Goal: Task Accomplishment & Management: Manage account settings

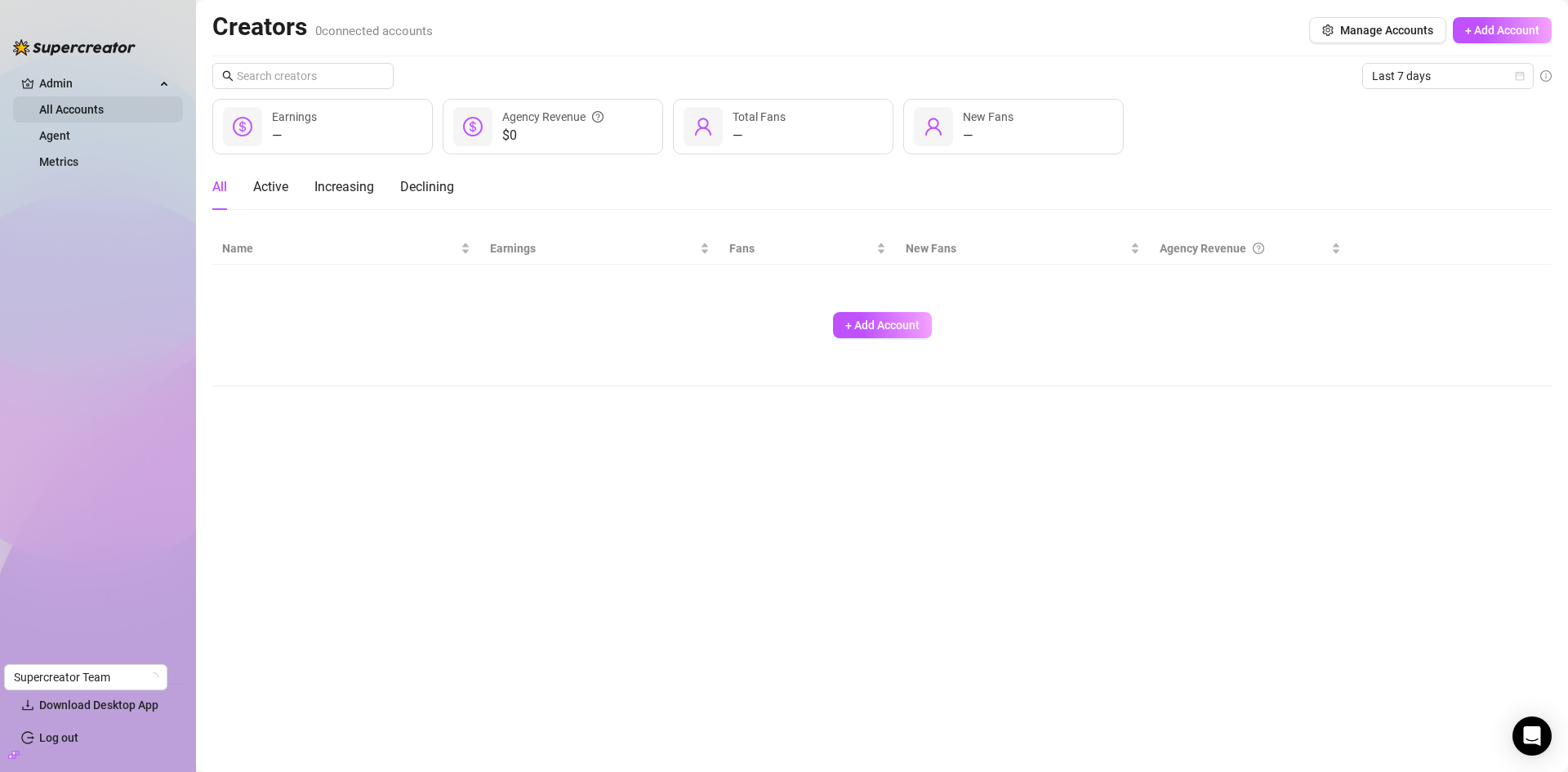
click at [74, 105] on link "All Accounts" at bounding box center [71, 109] width 65 height 13
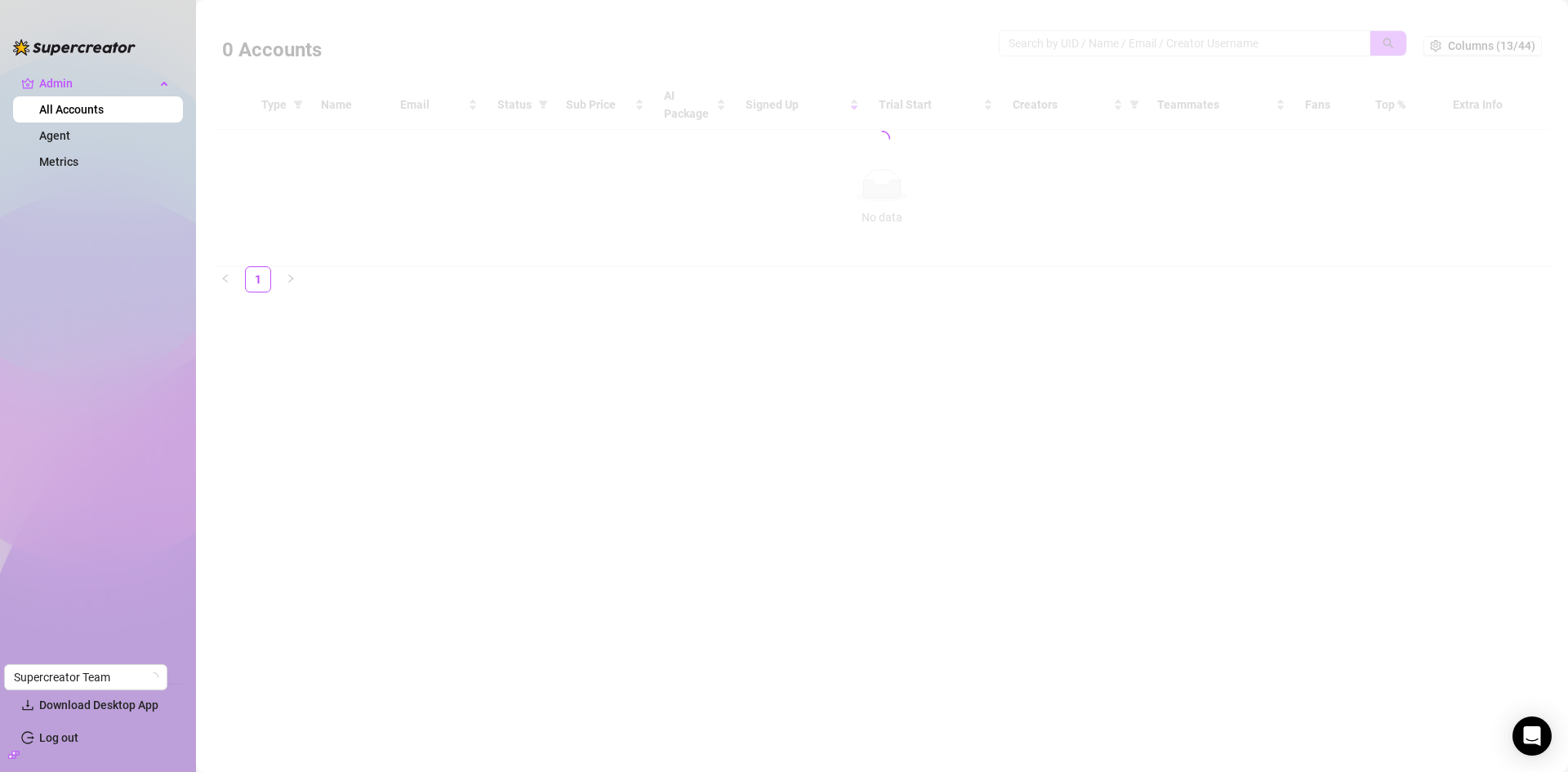
click at [1122, 38] on div at bounding box center [882, 138] width 1339 height 254
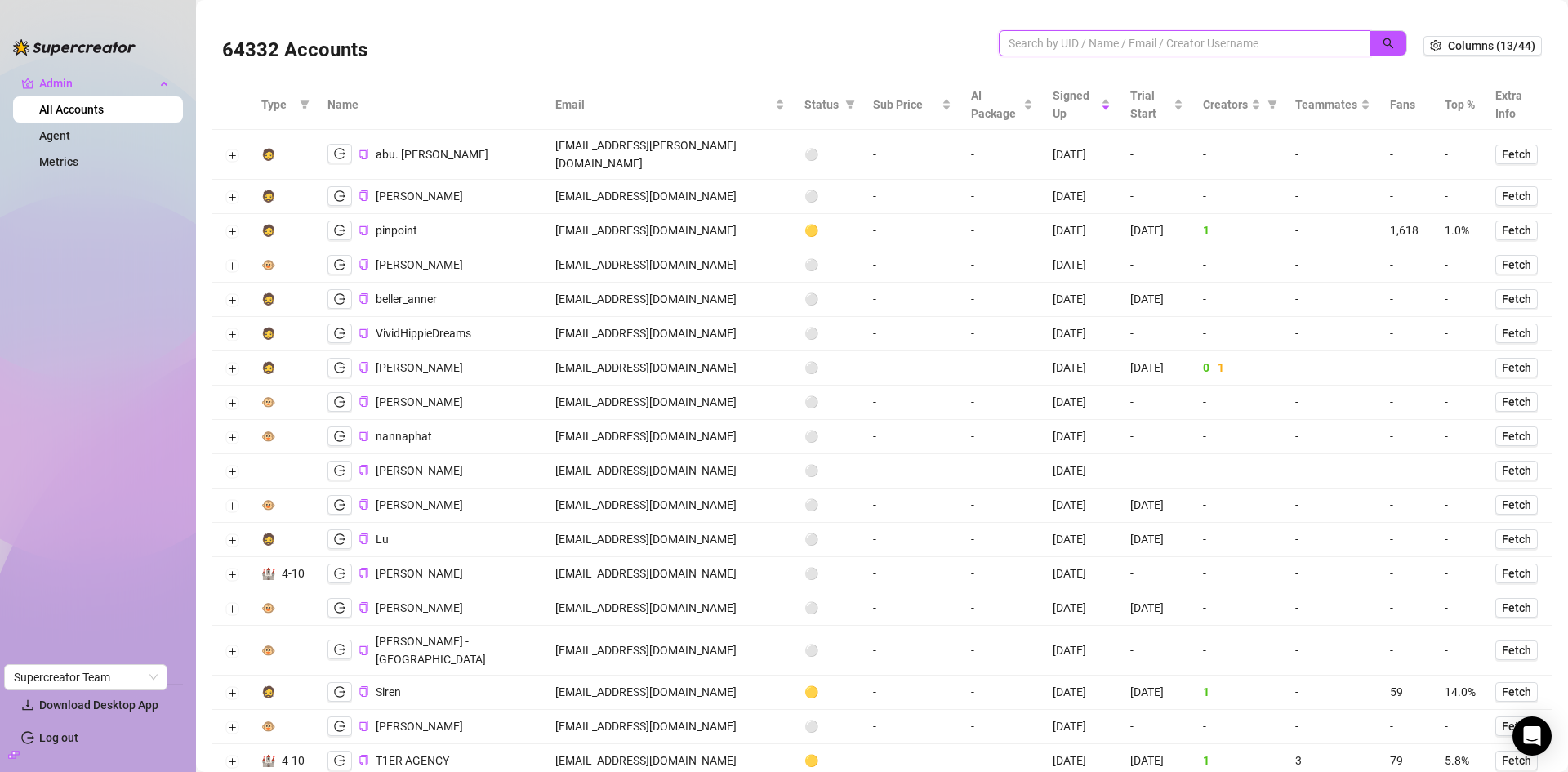
click at [1085, 49] on input "search" at bounding box center [1178, 43] width 339 height 18
paste input "pinpoint686@gmail.com"
click at [1383, 37] on icon "search" at bounding box center [1388, 43] width 12 height 12
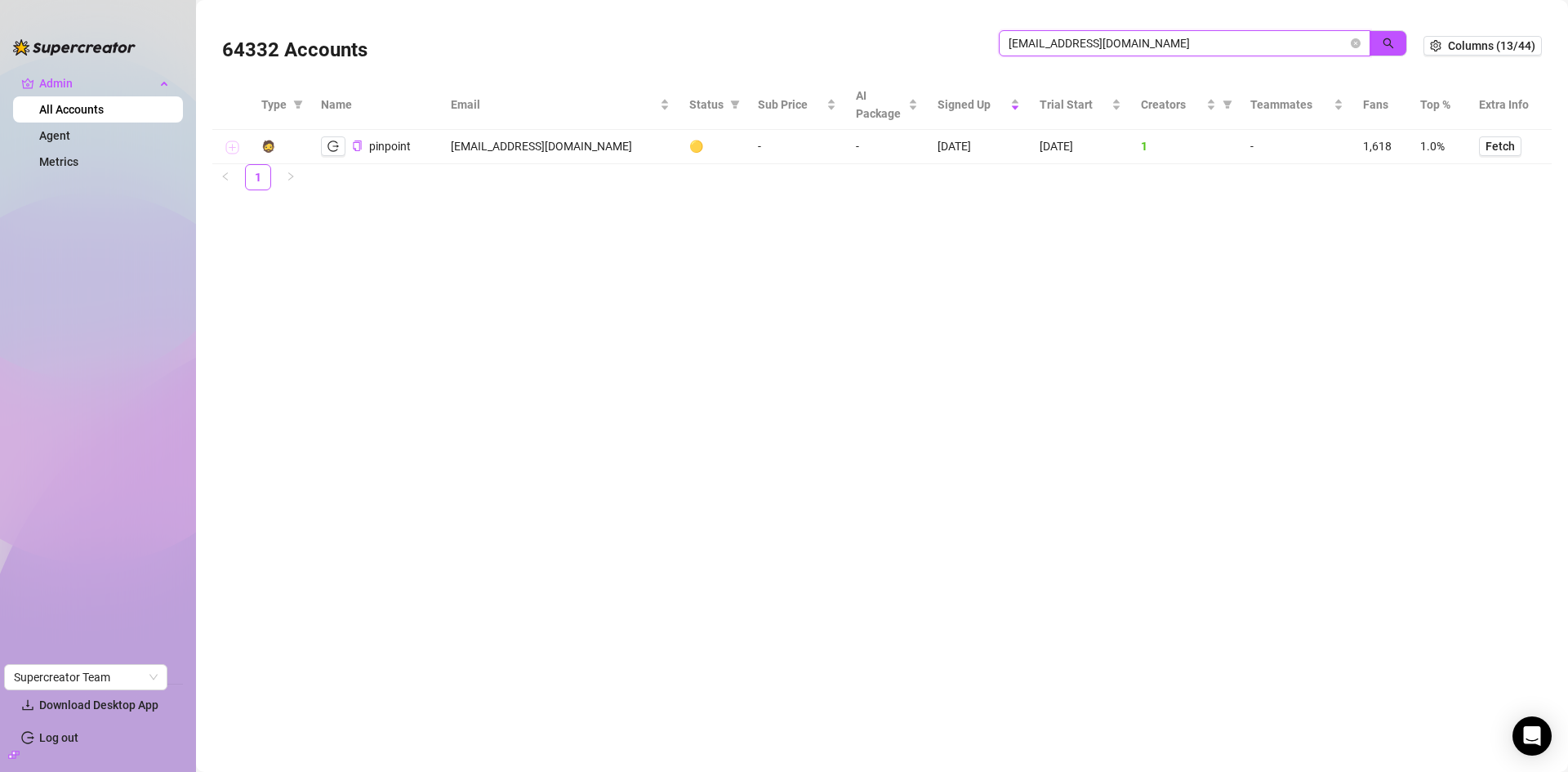
type input "pinpoint686@gmail.com"
click at [229, 145] on button "Expand row" at bounding box center [231, 147] width 13 height 13
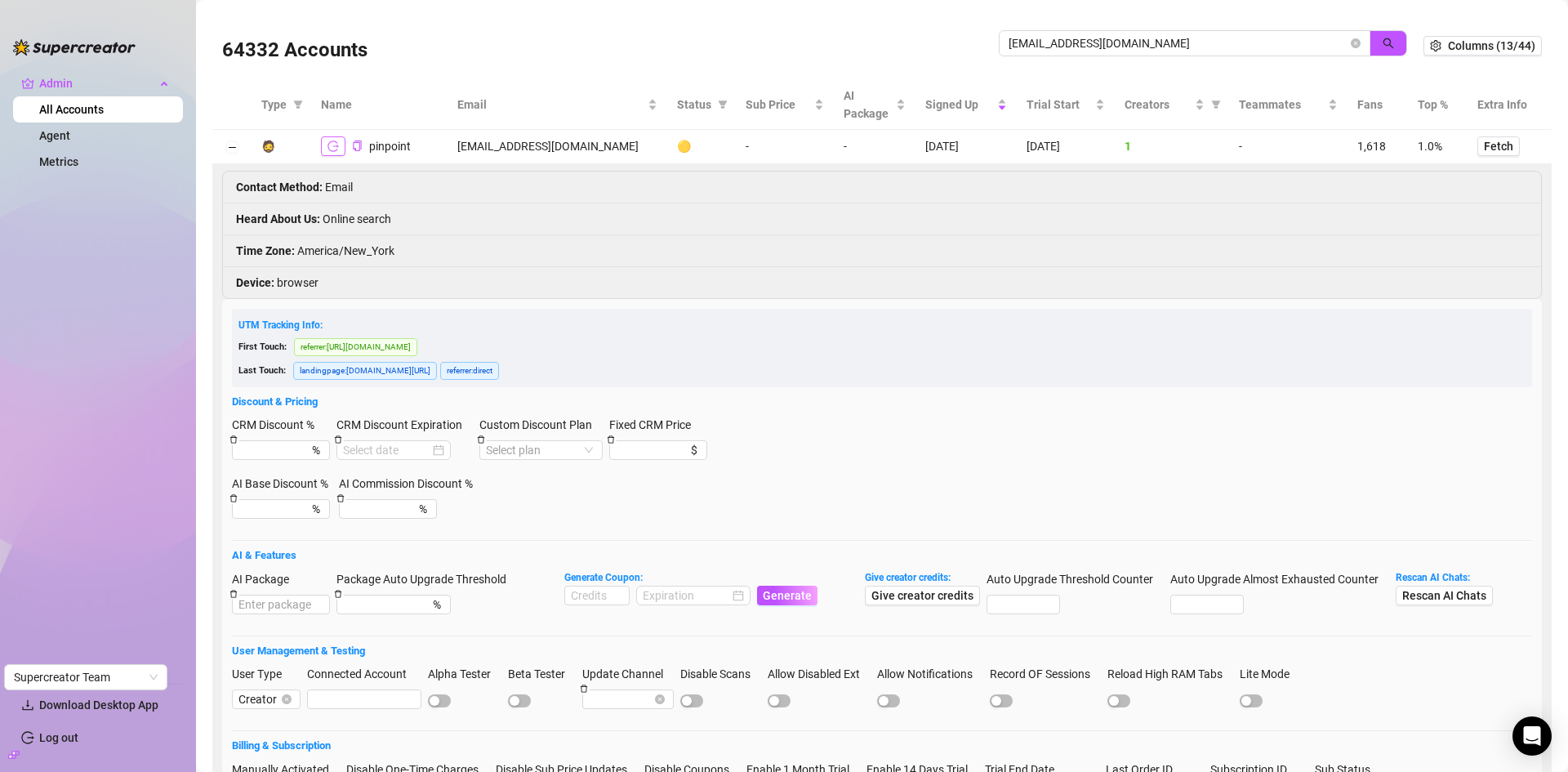
click at [332, 143] on icon "logout" at bounding box center [332, 145] width 12 height 12
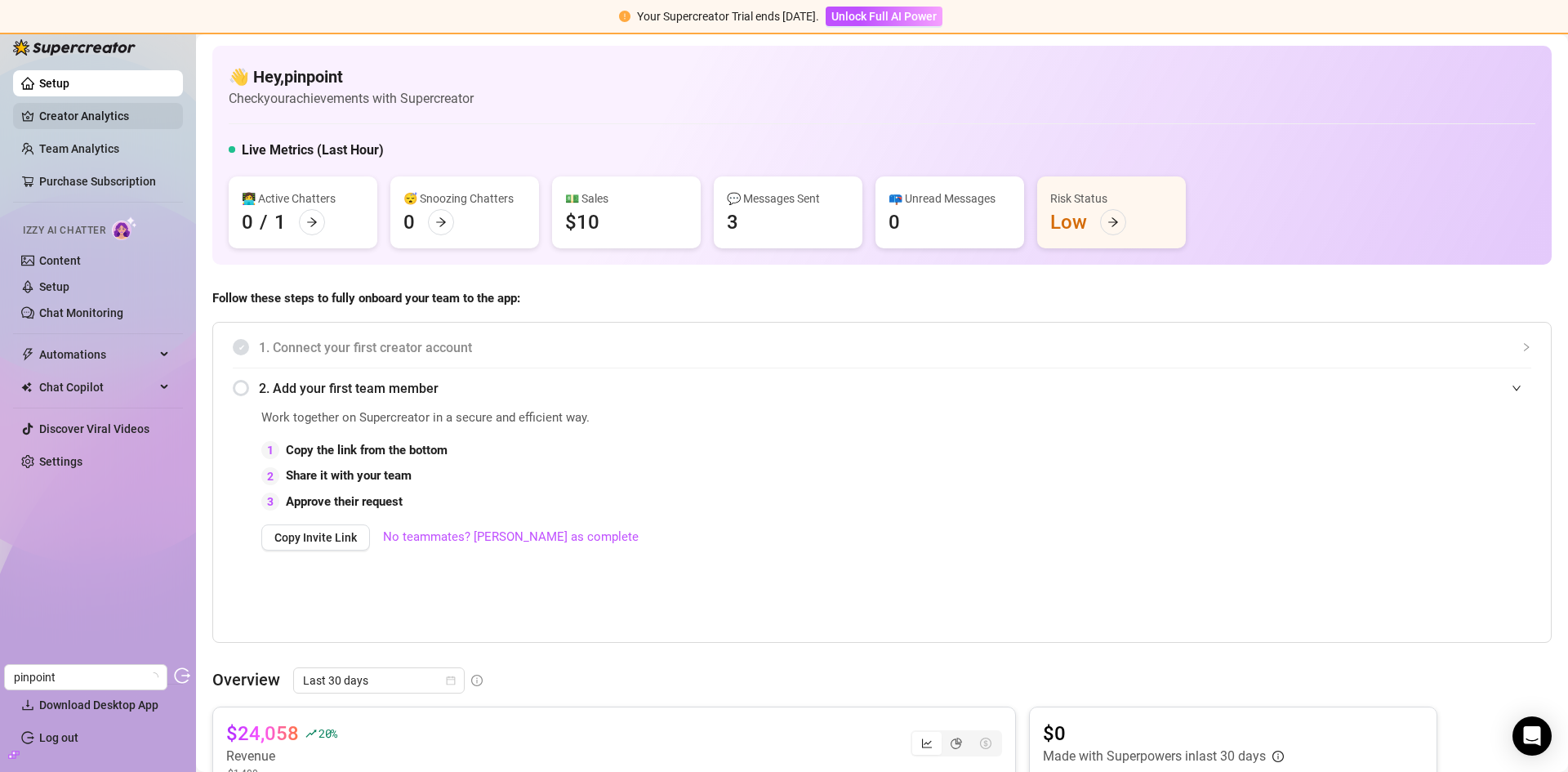
click at [111, 115] on link "Creator Analytics" at bounding box center [104, 115] width 130 height 26
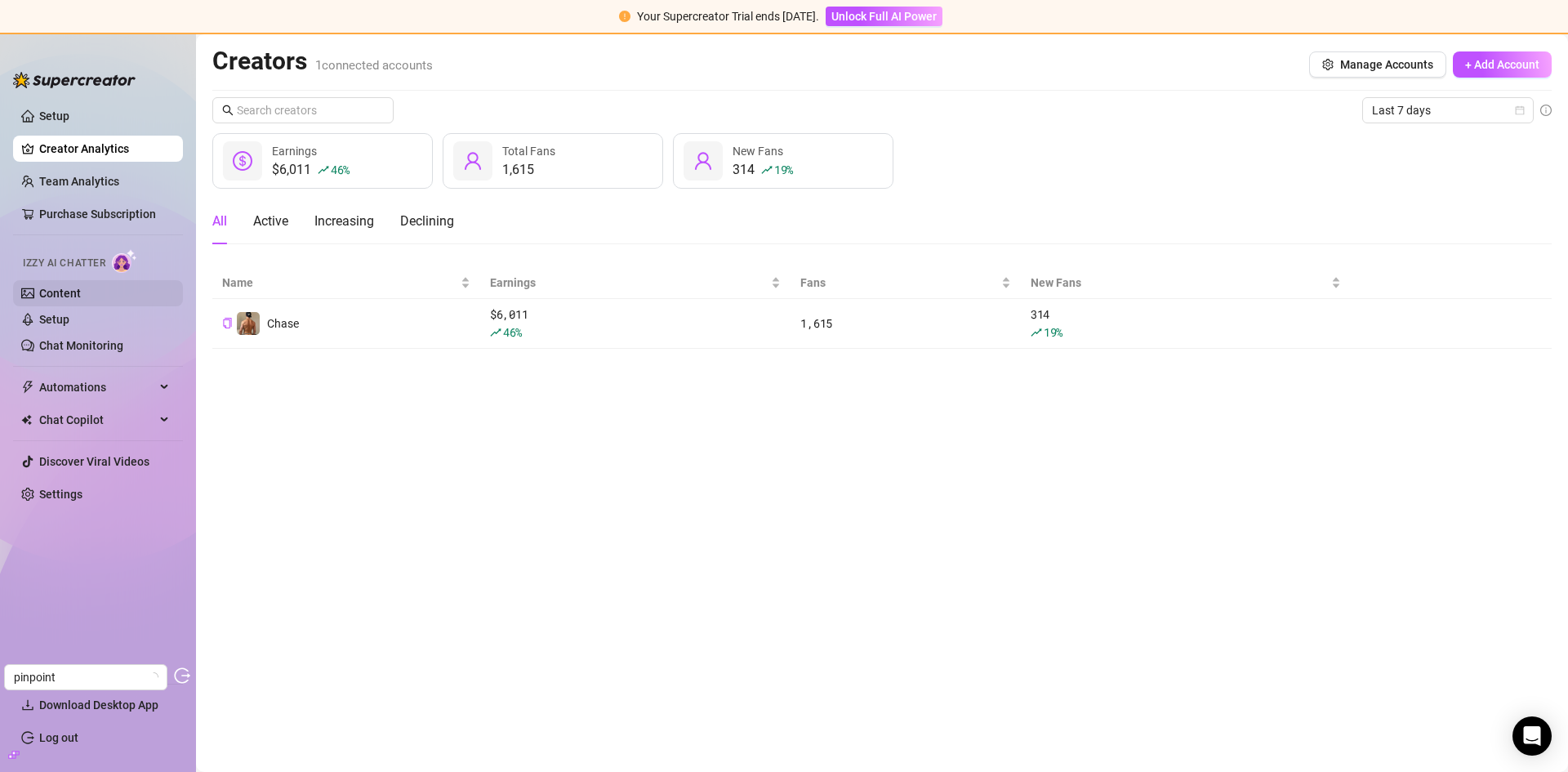
click at [66, 291] on link "Content" at bounding box center [59, 292] width 42 height 13
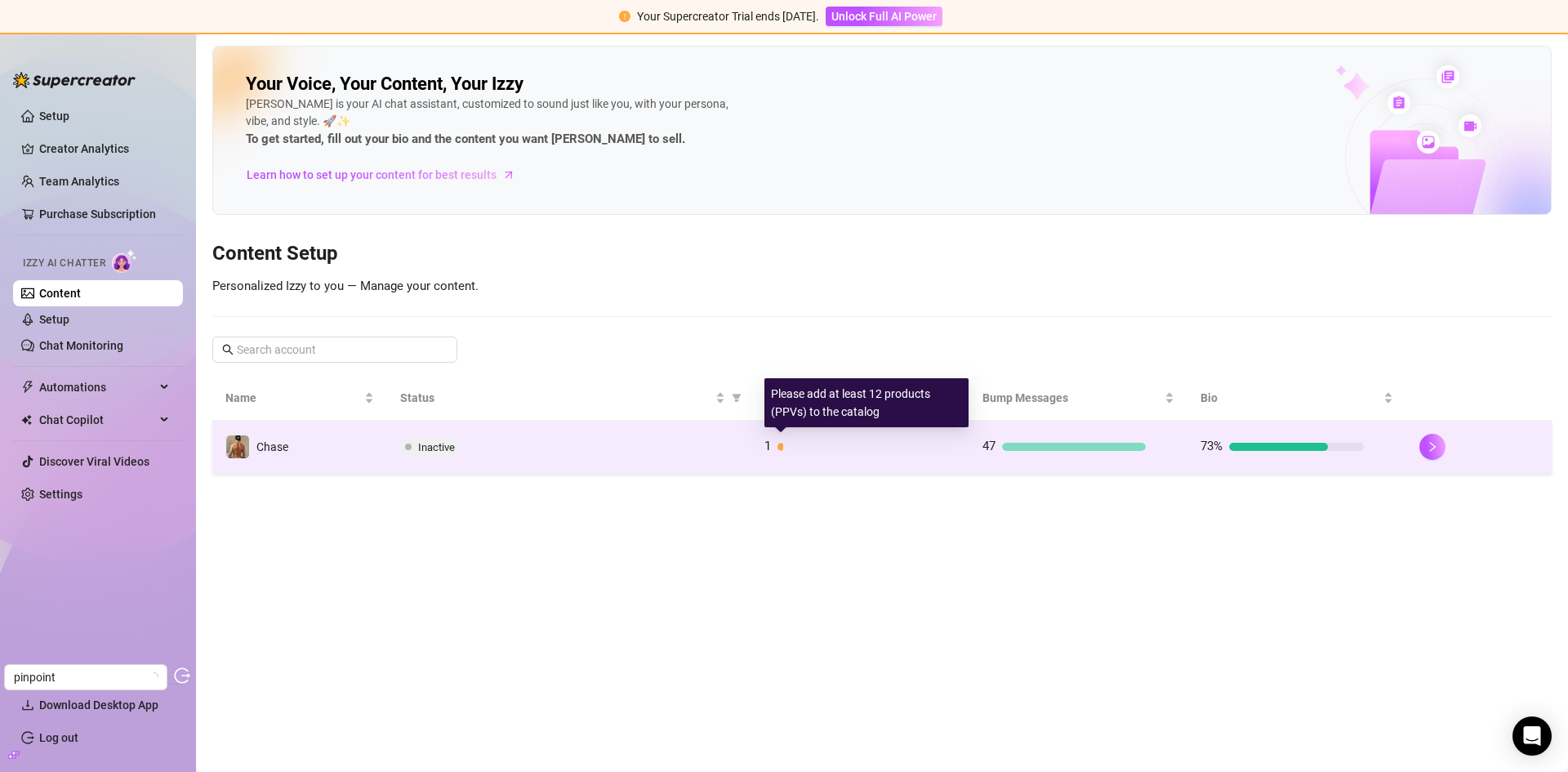
click at [843, 445] on div at bounding box center [853, 446] width 151 height 8
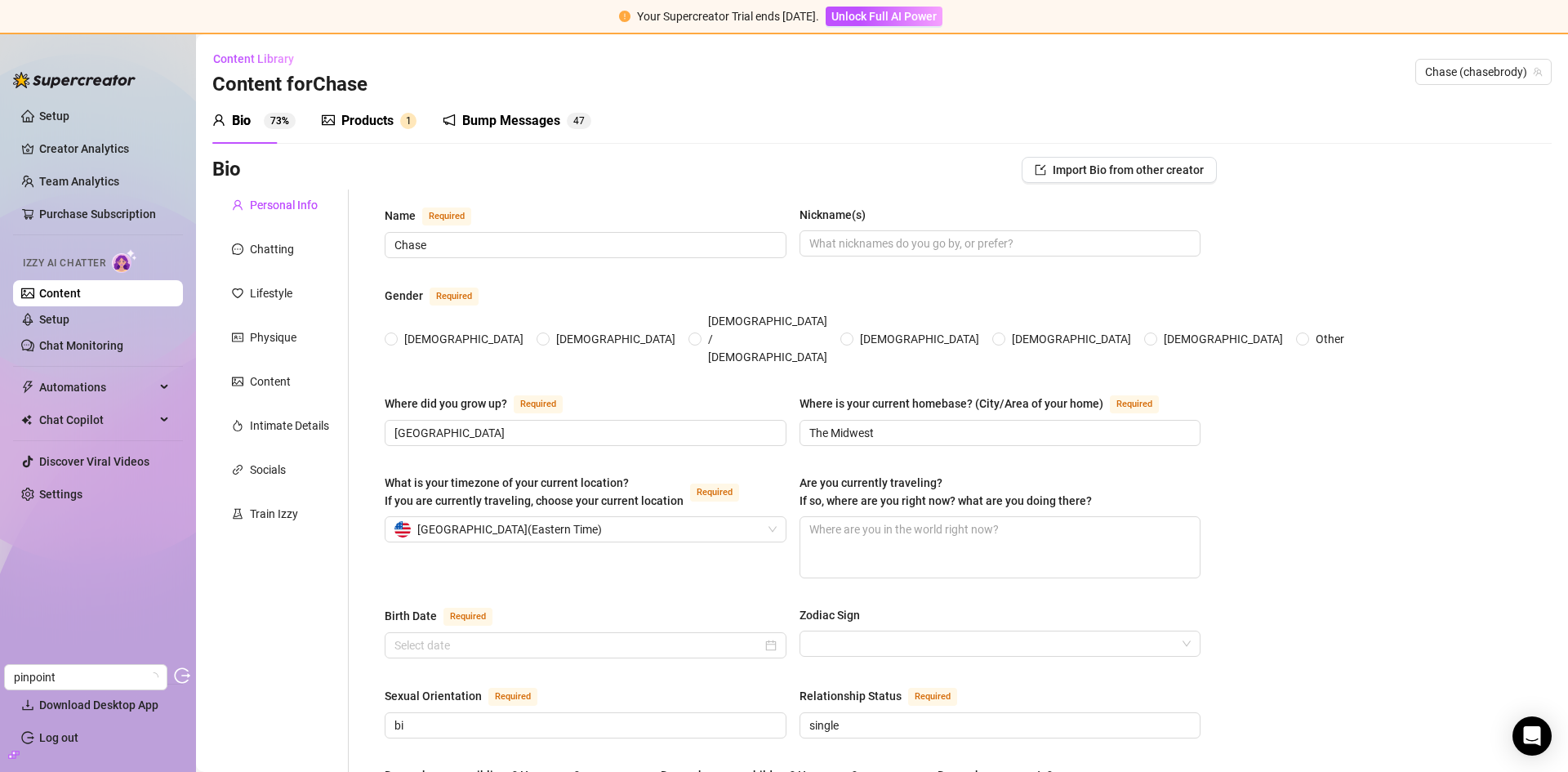
radio input "true"
type input "[DATE]"
